Goal: Task Accomplishment & Management: Manage account settings

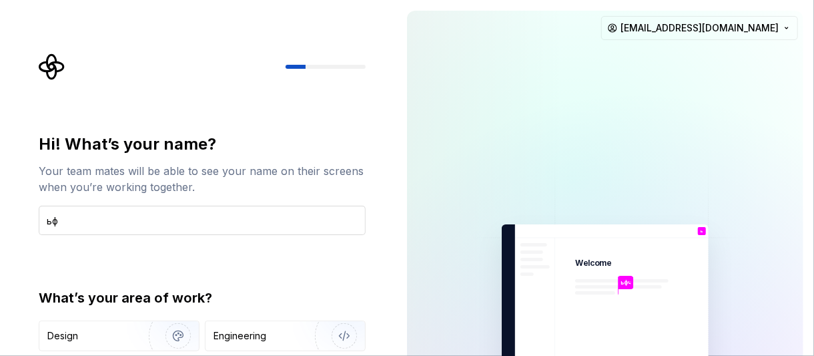
type input "ь"
type input "maxtc"
click at [54, 255] on div "Hi! What’s your name? Your team mates will be able to see your name on their sc…" at bounding box center [202, 284] width 327 height 303
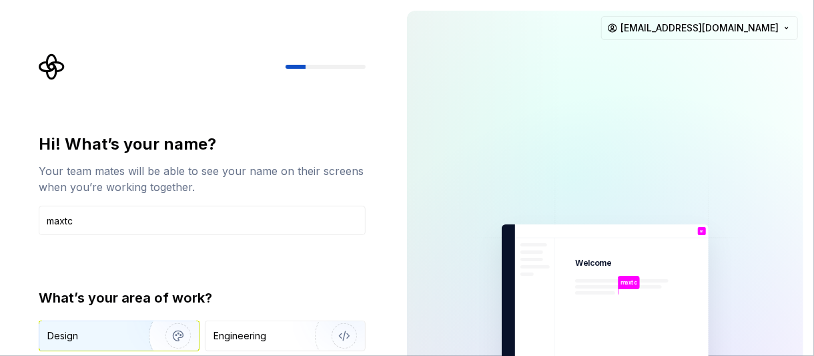
click at [74, 340] on div "Design" at bounding box center [62, 335] width 31 height 13
click at [129, 223] on input "maxtc" at bounding box center [202, 219] width 327 height 29
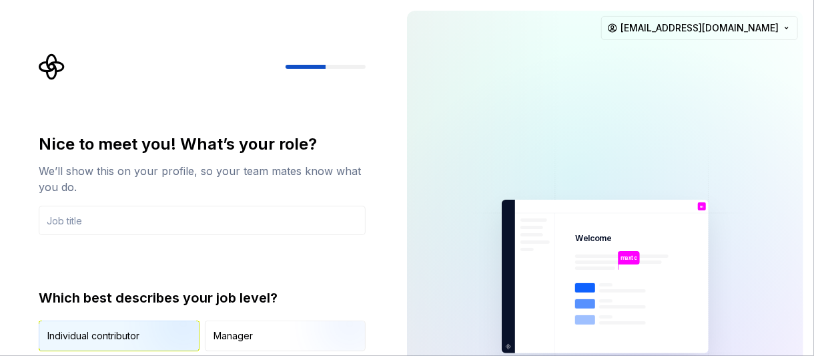
click at [139, 334] on img "button" at bounding box center [166, 352] width 85 height 89
type button "IndividualContributor"
click at [746, 25] on html "Nice to meet you! What’s your role? We’ll show this on your profile, so your te…" at bounding box center [407, 178] width 814 height 356
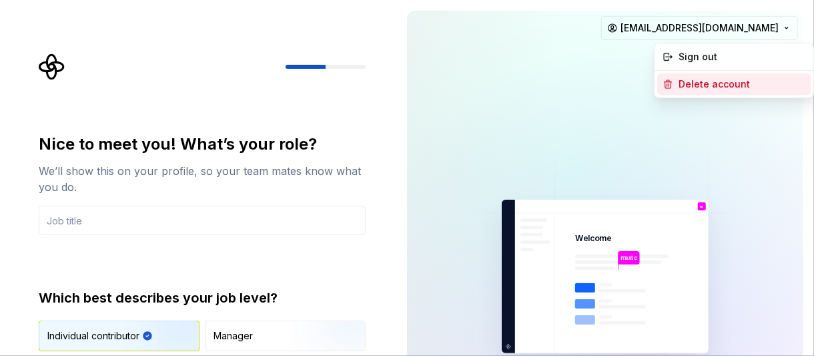
click at [706, 86] on div "Delete account" at bounding box center [741, 83] width 127 height 13
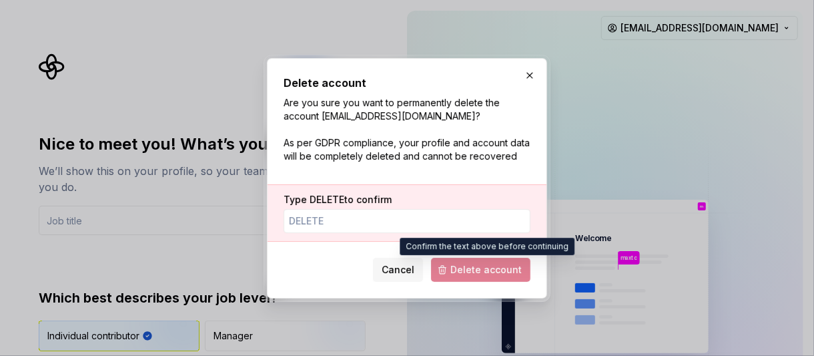
click at [466, 268] on span "Delete account" at bounding box center [480, 269] width 99 height 24
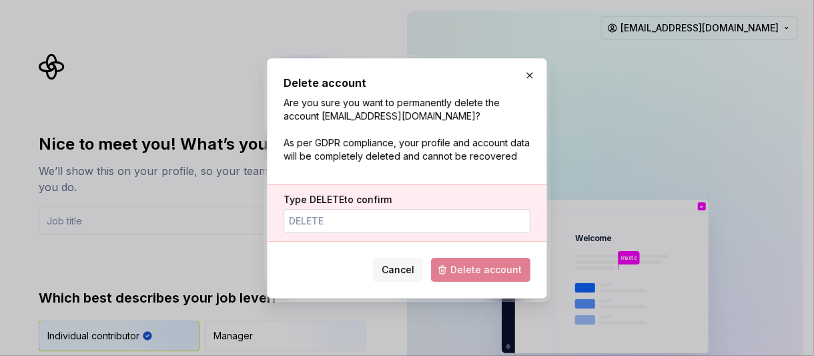
click at [363, 223] on input "Type DELETE to confirm" at bounding box center [406, 221] width 247 height 24
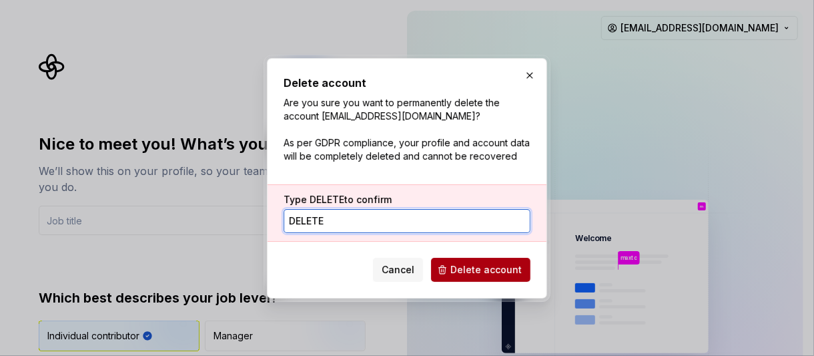
type input "delete"
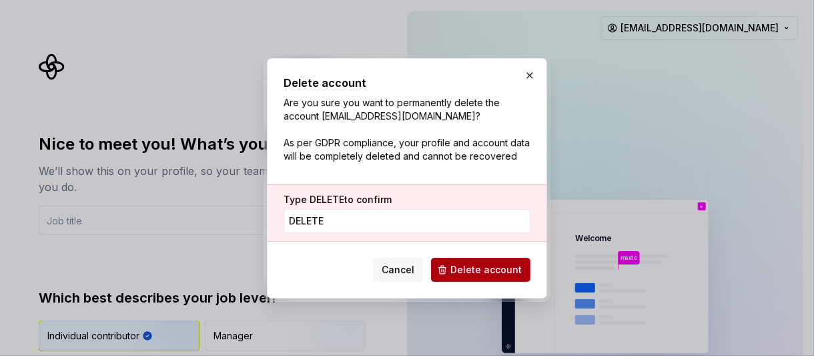
click at [451, 269] on button "Delete account" at bounding box center [480, 269] width 99 height 24
click at [377, 225] on input "delete" at bounding box center [406, 221] width 247 height 24
click at [481, 270] on span "Delete account" at bounding box center [480, 269] width 99 height 24
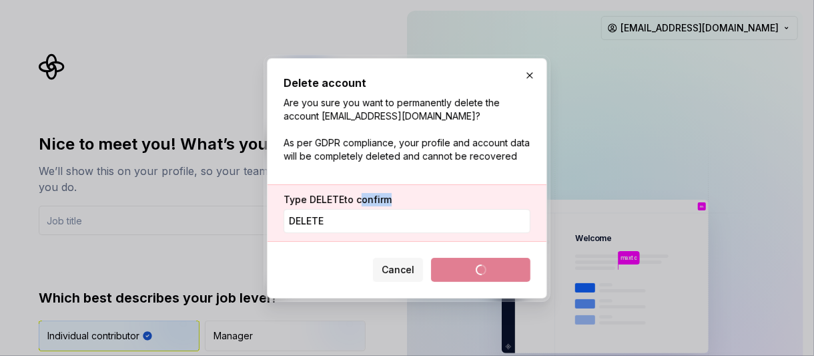
click at [481, 270] on span "Delete account" at bounding box center [480, 269] width 99 height 24
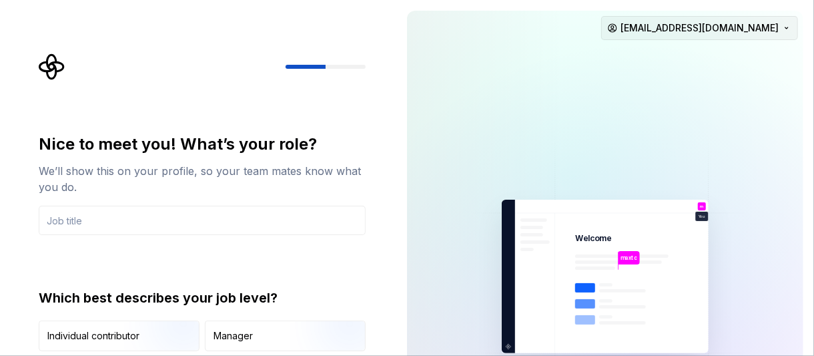
click at [772, 28] on html "Nice to meet you! What’s your role? We’ll show this on your profile, so your te…" at bounding box center [407, 178] width 814 height 356
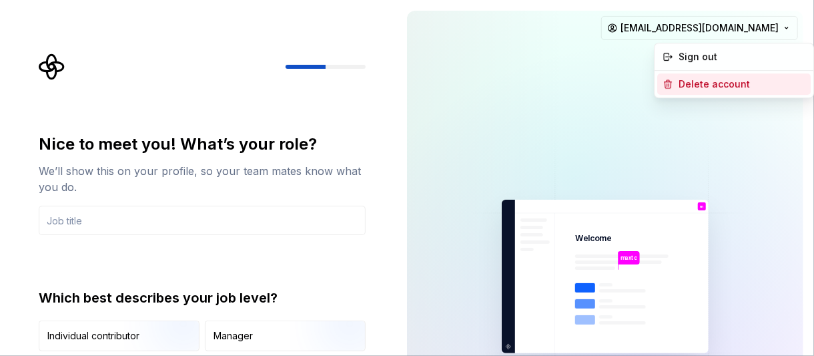
click at [710, 88] on div "Delete account" at bounding box center [741, 83] width 127 height 13
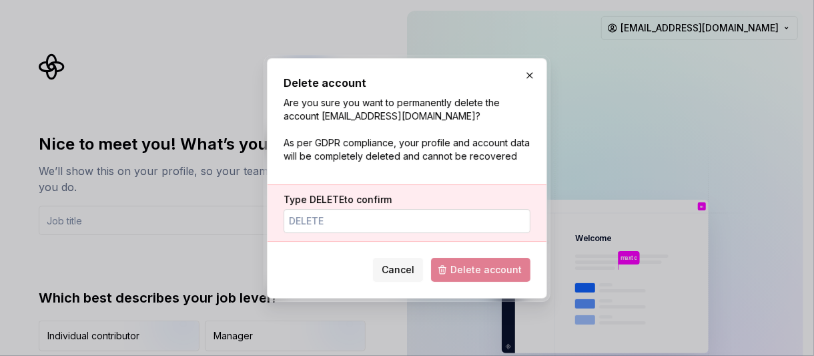
click at [428, 221] on input "Type DELETE to confirm" at bounding box center [406, 221] width 247 height 24
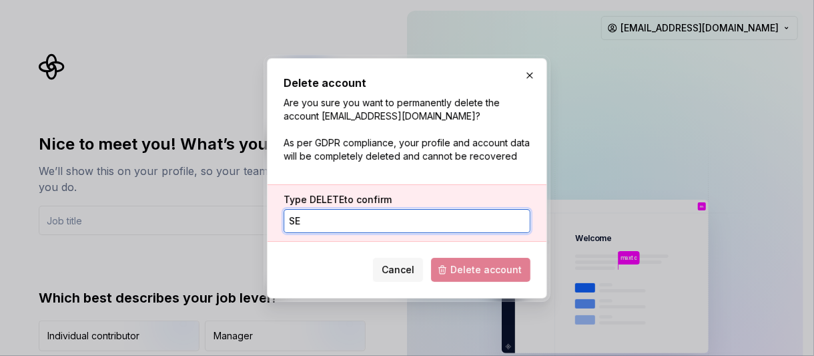
type input "s"
type input "delete"
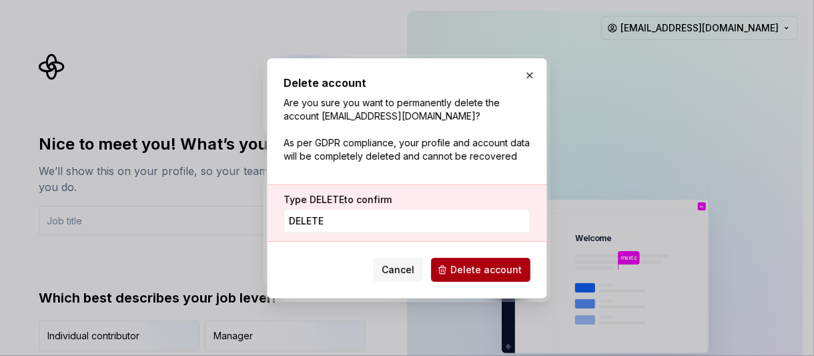
click at [487, 281] on button "Delete account" at bounding box center [480, 269] width 99 height 24
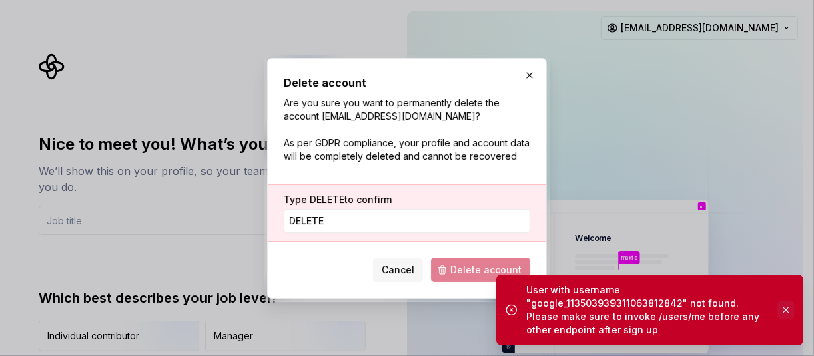
click at [782, 306] on button "button" at bounding box center [785, 309] width 17 height 19
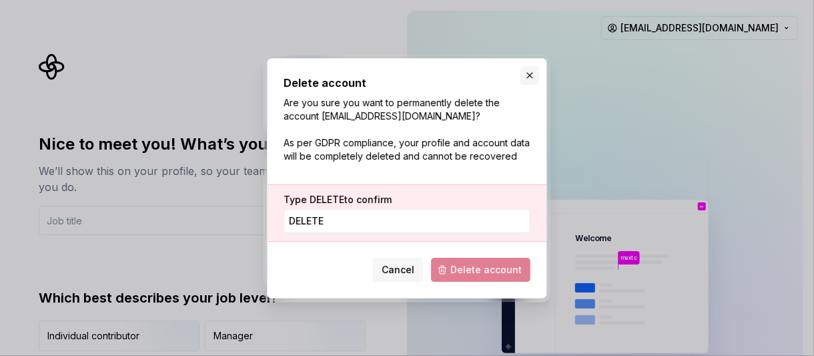
click at [530, 75] on button "button" at bounding box center [529, 75] width 19 height 19
